Goal: Task Accomplishment & Management: Manage account settings

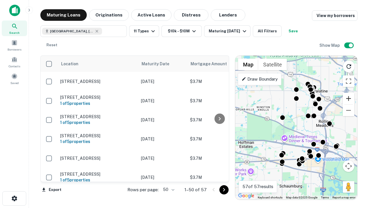
click at [348, 98] on button "Zoom in" at bounding box center [349, 99] width 12 height 12
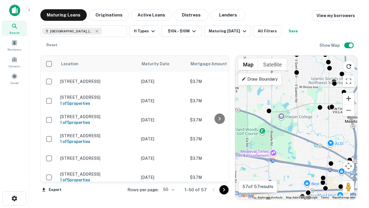
click at [348, 98] on button "Zoom in" at bounding box center [349, 99] width 12 height 12
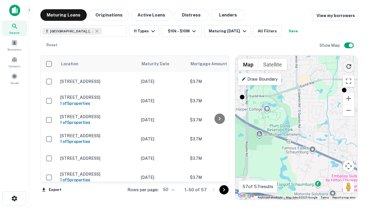
click at [349, 65] on icon "Reload search area" at bounding box center [348, 66] width 7 height 7
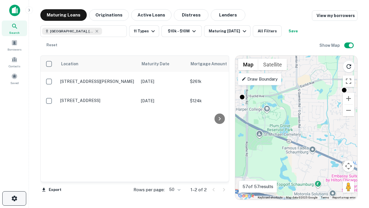
click at [14, 198] on icon "button" at bounding box center [14, 198] width 7 height 7
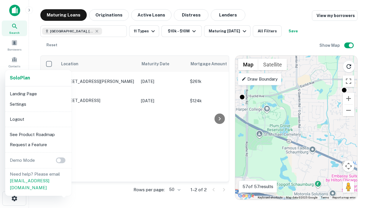
click at [38, 119] on li "Logout" at bounding box center [38, 119] width 62 height 10
